Goal: Transaction & Acquisition: Purchase product/service

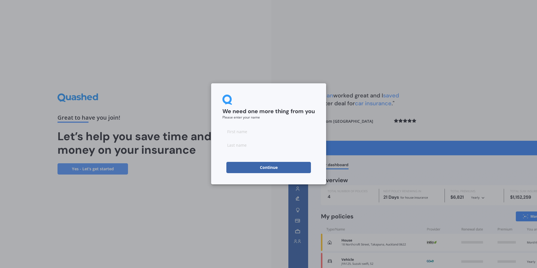
click at [253, 136] on input at bounding box center [268, 131] width 92 height 11
type input "Jackie"
type input "Cook"
click at [260, 165] on button "Continue" at bounding box center [268, 167] width 85 height 11
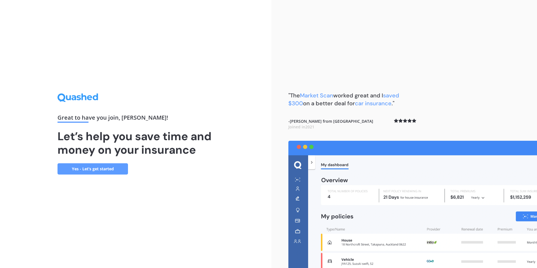
click at [77, 169] on link "Yes - Let’s get started" at bounding box center [92, 168] width 70 height 11
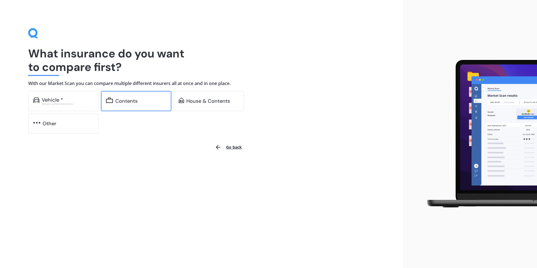
click at [140, 100] on div "Contents" at bounding box center [140, 101] width 51 height 6
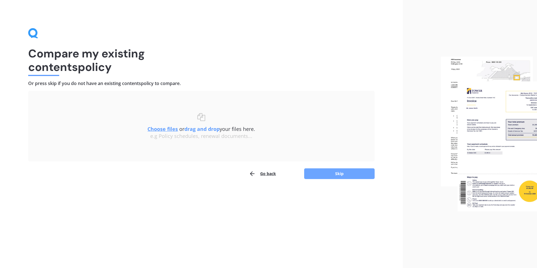
click at [343, 175] on button "Skip" at bounding box center [339, 173] width 70 height 11
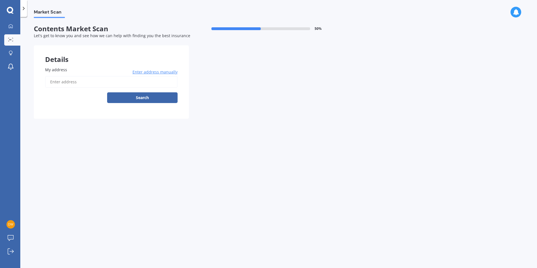
click at [57, 81] on input "My address" at bounding box center [111, 82] width 132 height 12
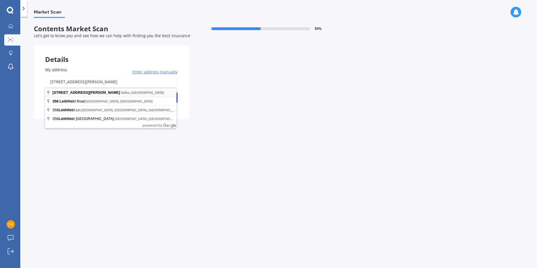
type input "356 Rangiora Leithfield Road, Sefton 7477"
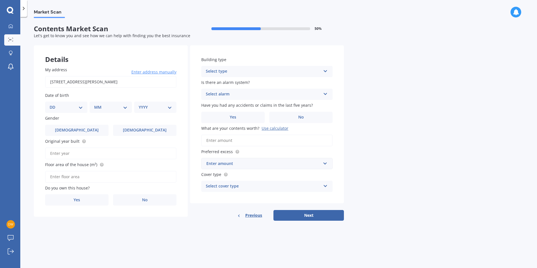
click at [77, 107] on select "DD 01 02 03 04 05 06 07 08 09 10 11 12 13 14 15 16 17 18 19 20 21 22 23 24 25 2…" at bounding box center [66, 107] width 33 height 6
select select "15"
click at [54, 104] on select "DD 01 02 03 04 05 06 07 08 09 10 11 12 13 14 15 16 17 18 19 20 21 22 23 24 25 2…" at bounding box center [66, 107] width 33 height 6
click at [119, 110] on select "MM 01 02 03 04 05 06 07 08 09 10 11 12" at bounding box center [111, 107] width 31 height 6
select select "02"
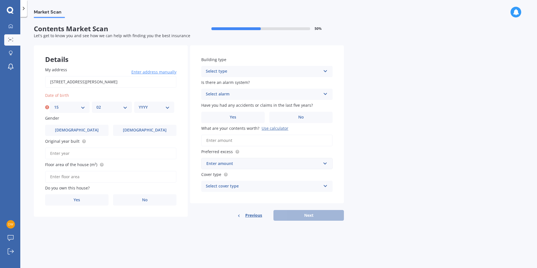
click at [96, 104] on select "MM 01 02 03 04 05 06 07 08 09 10 11 12" at bounding box center [111, 107] width 31 height 6
click at [148, 105] on select "YYYY 2009 2008 2007 2006 2005 2004 2003 2002 2001 2000 1999 1998 1997 1996 1995…" at bounding box center [154, 107] width 31 height 6
select select "1997"
click at [139, 104] on select "YYYY 2009 2008 2007 2006 2005 2004 2003 2002 2001 2000 1999 1998 1997 1996 1995…" at bounding box center [154, 107] width 31 height 6
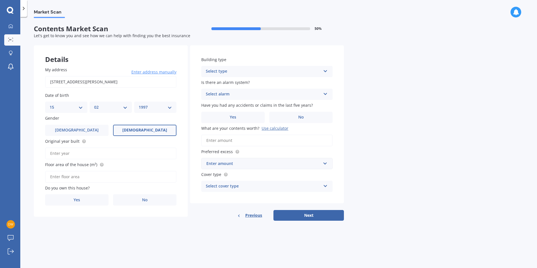
click at [136, 126] on label "Female" at bounding box center [144, 130] width 63 height 11
click at [0, 0] on input "Female" at bounding box center [0, 0] width 0 height 0
click at [148, 129] on span "Female" at bounding box center [144, 130] width 45 height 5
click at [0, 0] on input "Female" at bounding box center [0, 0] width 0 height 0
click at [140, 200] on label "No" at bounding box center [144, 199] width 63 height 11
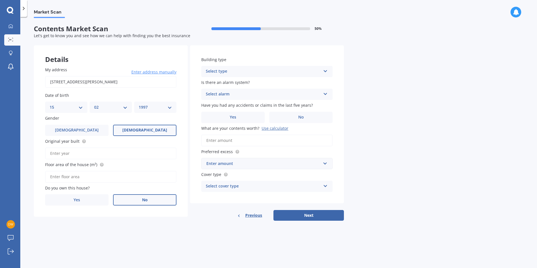
click at [0, 0] on input "No" at bounding box center [0, 0] width 0 height 0
click at [133, 223] on div "Select occupant" at bounding box center [107, 223] width 115 height 7
click at [133, 223] on div "Tenant" at bounding box center [107, 223] width 115 height 7
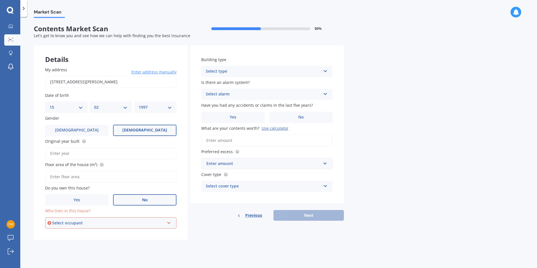
click at [133, 223] on div "Select occupant" at bounding box center [108, 223] width 112 height 6
click at [132, 232] on div "Tenant" at bounding box center [111, 234] width 130 height 10
click at [312, 68] on div "Select type" at bounding box center [263, 71] width 115 height 7
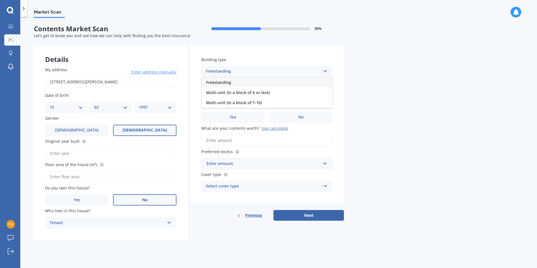
click at [306, 77] on div "Freestanding Multi-unit (in a block of 6 or less) Multi-unit (in a block of 7-1…" at bounding box center [266, 92] width 131 height 31
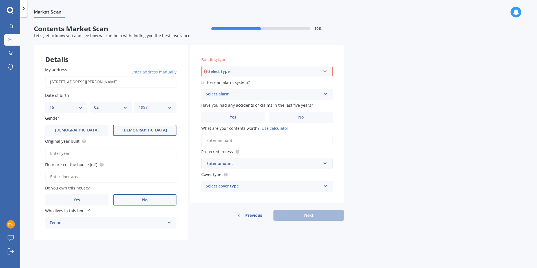
click at [306, 70] on div "Select type" at bounding box center [264, 71] width 112 height 6
click at [302, 83] on div "Freestanding" at bounding box center [267, 82] width 130 height 10
click at [303, 95] on div "Select alarm" at bounding box center [263, 94] width 115 height 7
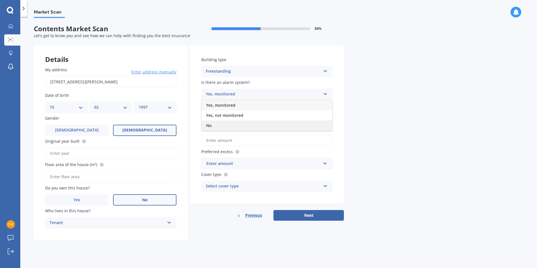
click at [279, 125] on div "No" at bounding box center [266, 126] width 131 height 10
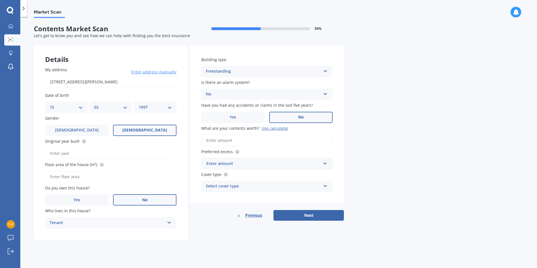
click at [295, 120] on label "No" at bounding box center [300, 117] width 63 height 11
click at [0, 0] on input "No" at bounding box center [0, 0] width 0 height 0
click at [250, 139] on input "What are your contents worth? Use calculator" at bounding box center [266, 141] width 131 height 12
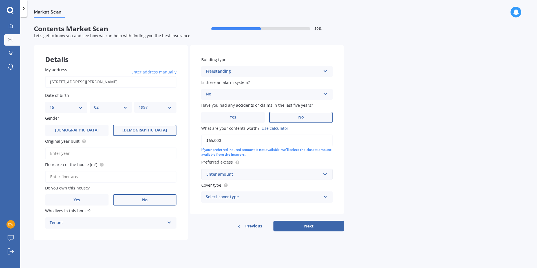
type input "$65,000"
click at [272, 175] on div "Enter amount" at bounding box center [263, 174] width 114 height 6
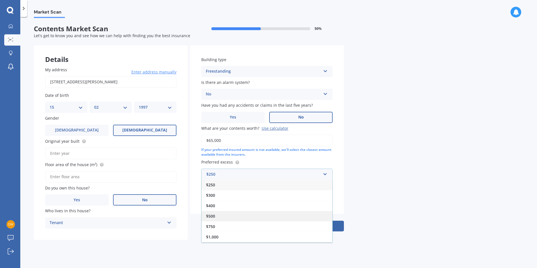
click at [260, 213] on div "$500" at bounding box center [266, 216] width 131 height 10
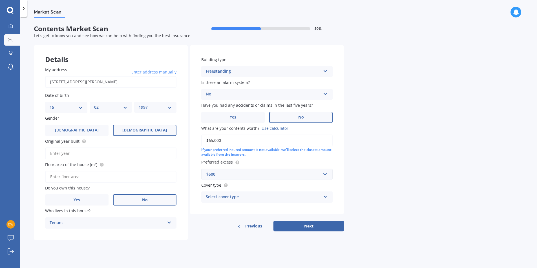
click at [264, 195] on div "Select cover type" at bounding box center [263, 197] width 115 height 7
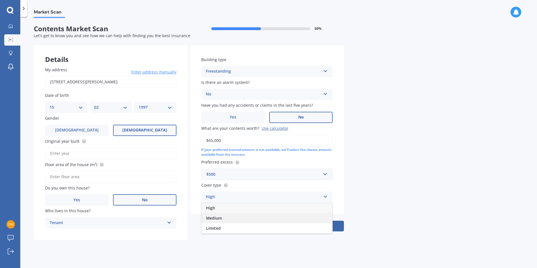
click at [257, 217] on div "Medium" at bounding box center [266, 218] width 131 height 10
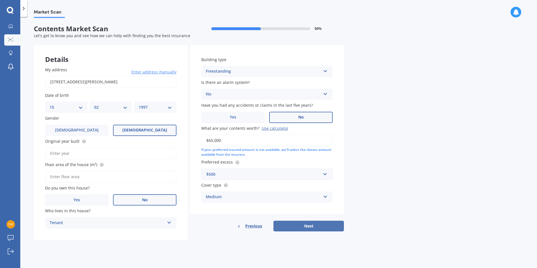
click at [315, 229] on button "Next" at bounding box center [308, 226] width 70 height 11
click at [74, 154] on input "Original year built" at bounding box center [110, 154] width 131 height 12
type input "1940"
type input "91"
click at [312, 226] on button "Next" at bounding box center [308, 226] width 70 height 11
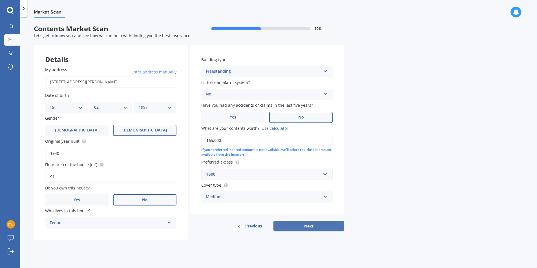
select select "15"
select select "02"
select select "1997"
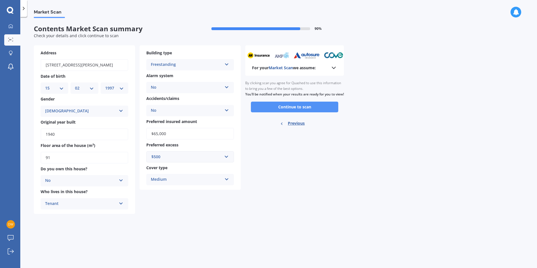
click at [312, 112] on button "Continue to scan" at bounding box center [294, 107] width 87 height 11
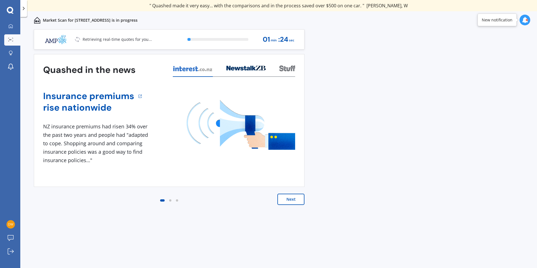
click at [287, 200] on button "Next" at bounding box center [290, 199] width 27 height 11
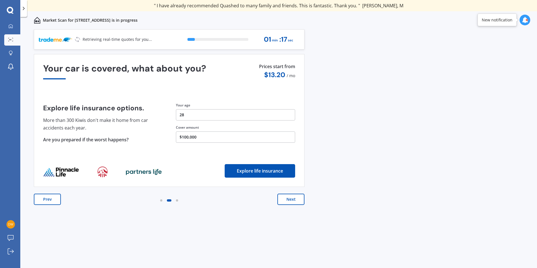
click at [287, 200] on button "Next" at bounding box center [290, 199] width 27 height 11
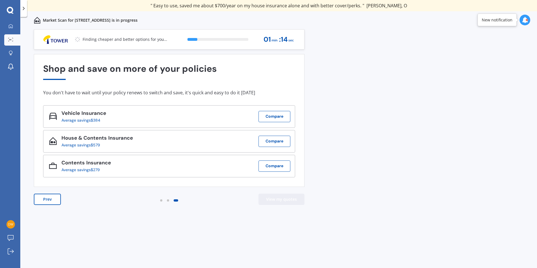
click at [287, 200] on button "View my quotes" at bounding box center [281, 199] width 46 height 11
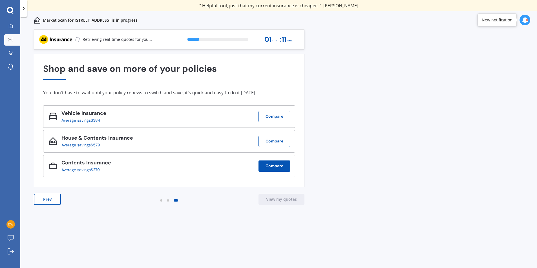
click at [275, 167] on button "Compare" at bounding box center [274, 166] width 32 height 11
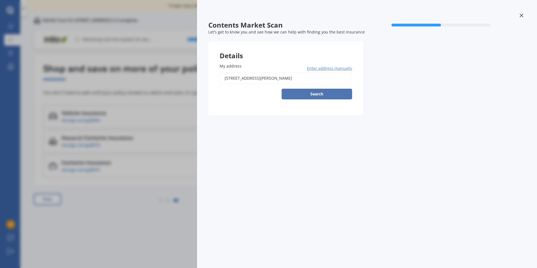
click at [321, 93] on button "Search" at bounding box center [316, 94] width 70 height 11
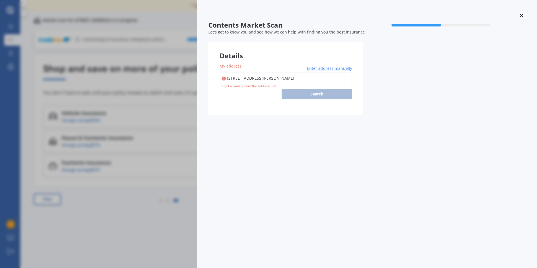
type input "356 Rangiora Leithfield Road, Sefton 7477"
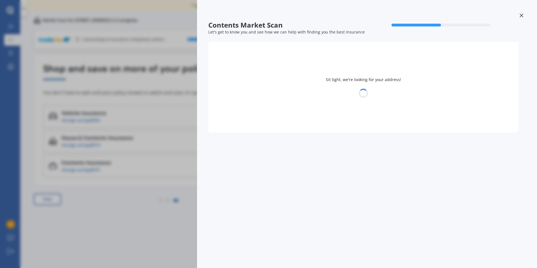
select select "15"
select select "02"
select select "1997"
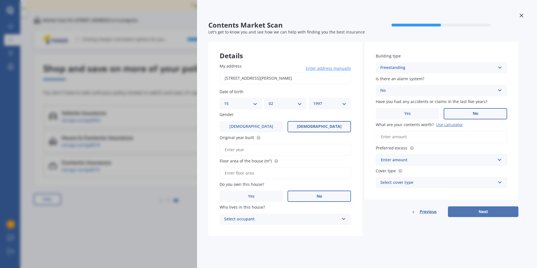
click at [463, 214] on button "Next" at bounding box center [483, 211] width 70 height 11
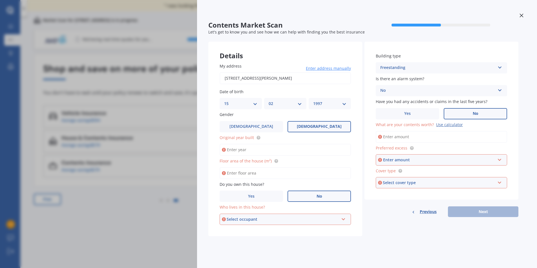
click at [520, 17] on icon at bounding box center [521, 16] width 4 height 4
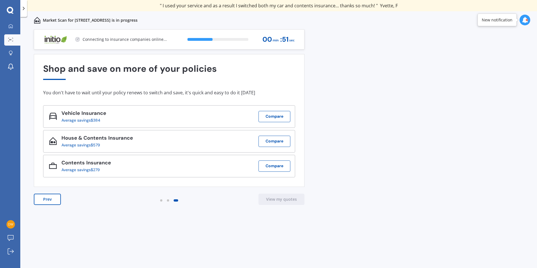
click at [377, 174] on div "Previous 80,000+ Kiwi consumers have signed up to shop and save their insurance…" at bounding box center [278, 154] width 516 height 251
click at [63, 168] on div "Average savings $279" at bounding box center [83, 170] width 45 height 5
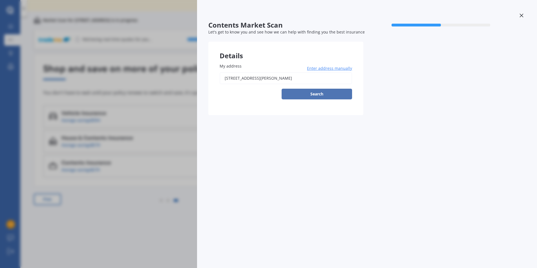
click at [311, 91] on button "Search" at bounding box center [316, 94] width 70 height 11
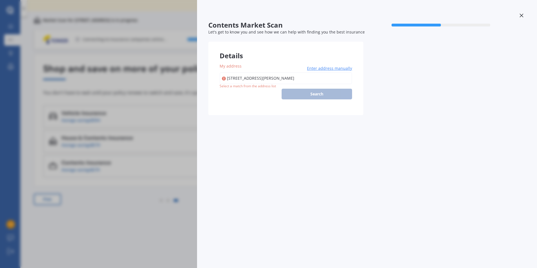
type input "356 Rangiora Leithfield Road, Sefton 7477"
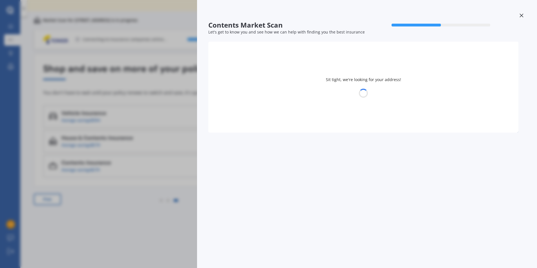
select select "15"
select select "02"
select select "1997"
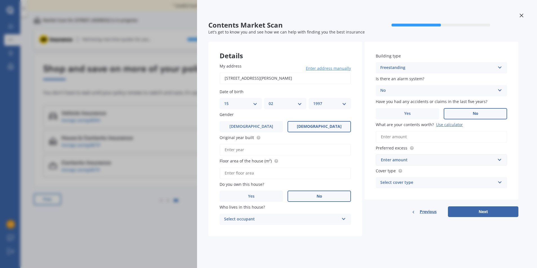
click at [267, 142] on div "Original year built" at bounding box center [284, 145] width 131 height 21
click at [265, 152] on input "Original year built" at bounding box center [284, 150] width 131 height 12
type input "1940"
type input "90"
click at [480, 212] on button "Next" at bounding box center [483, 211] width 70 height 11
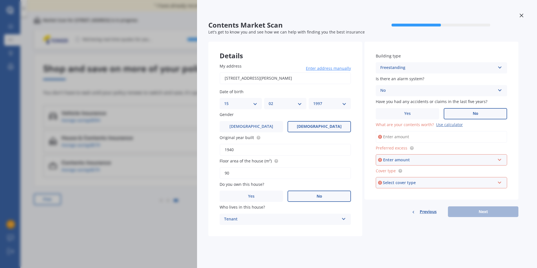
click at [402, 135] on input "What are your contents worth? Use calculator" at bounding box center [440, 137] width 131 height 12
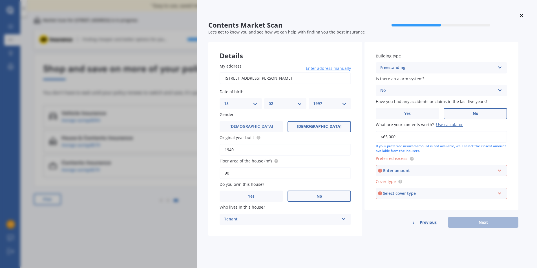
type input "$65,000"
click at [401, 169] on div "Enter amount" at bounding box center [439, 171] width 112 height 6
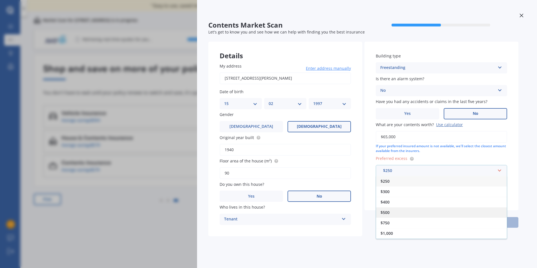
click at [399, 211] on div "$500" at bounding box center [441, 212] width 131 height 10
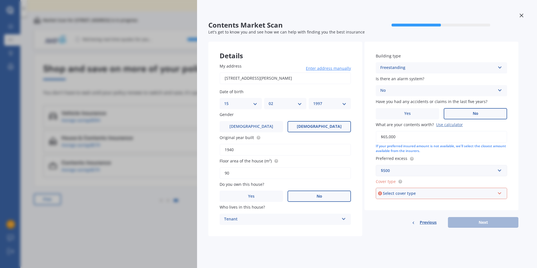
click at [402, 195] on div "Select cover type" at bounding box center [439, 193] width 112 height 6
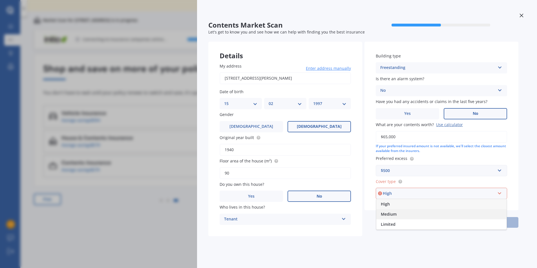
click at [401, 215] on div "Medium" at bounding box center [441, 214] width 130 height 10
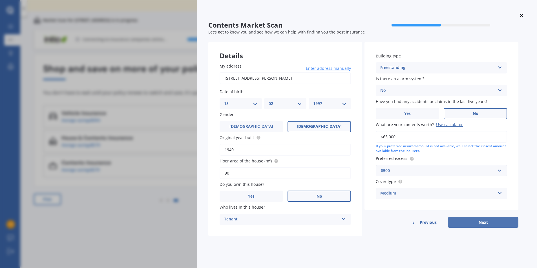
click at [486, 223] on button "Next" at bounding box center [483, 222] width 70 height 11
select select "15"
select select "02"
select select "1997"
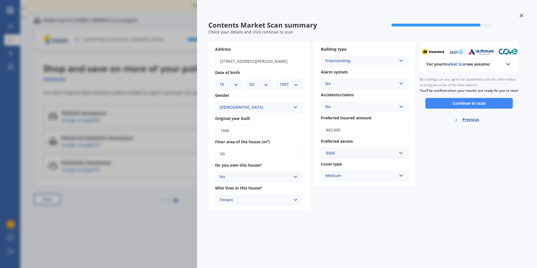
click at [454, 108] on button "Continue to scan" at bounding box center [468, 103] width 87 height 11
